Goal: Information Seeking & Learning: Learn about a topic

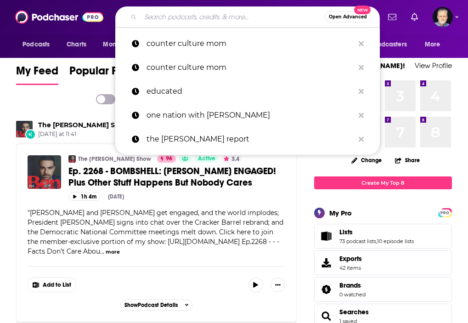
click at [195, 15] on input "Search podcasts, credits, & more..." at bounding box center [233, 17] width 184 height 15
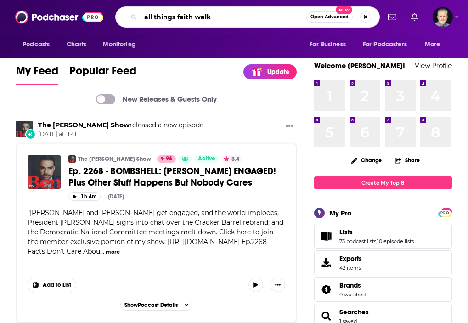
type input "all things faith walk"
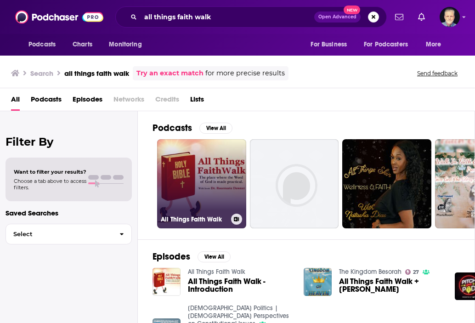
click at [210, 163] on link "All Things Faith Walk" at bounding box center [201, 183] width 89 height 89
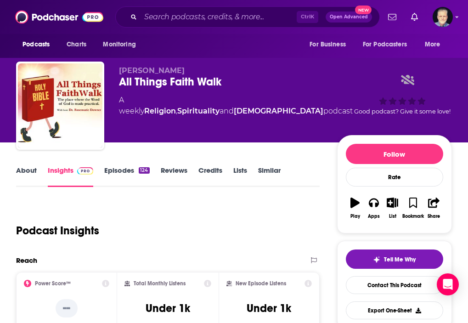
click at [34, 175] on link "About" at bounding box center [26, 176] width 21 height 21
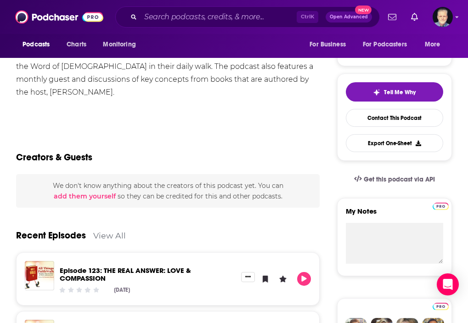
scroll to position [184, 0]
